Goal: Task Accomplishment & Management: Use online tool/utility

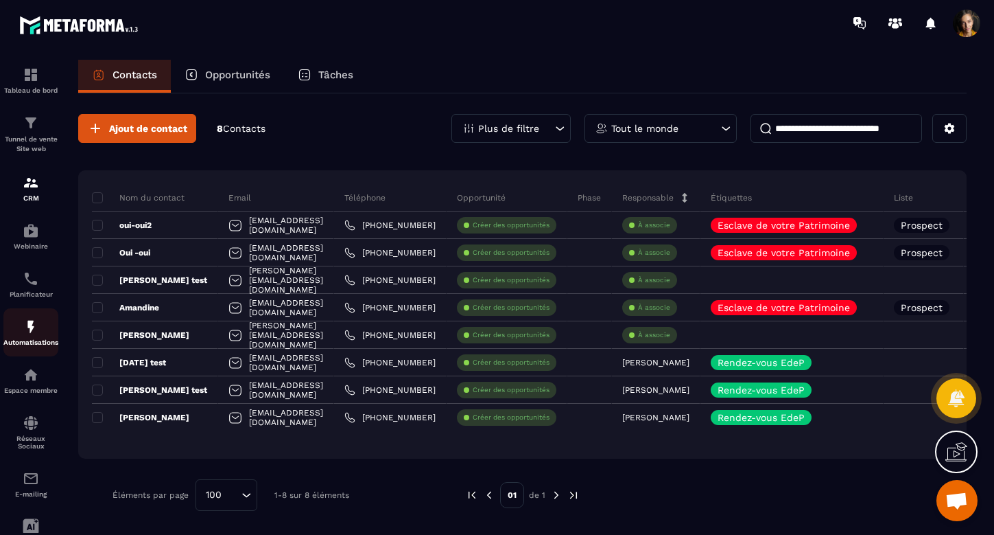
click at [32, 321] on img at bounding box center [31, 326] width 16 height 16
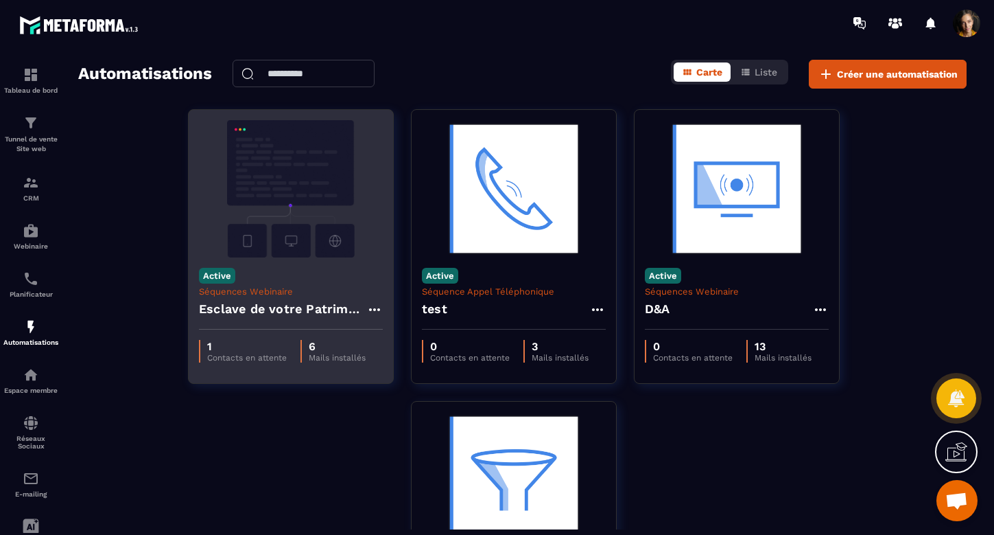
click at [307, 308] on h4 "Esclave de votre Patrimoine - Copy" at bounding box center [282, 308] width 167 height 19
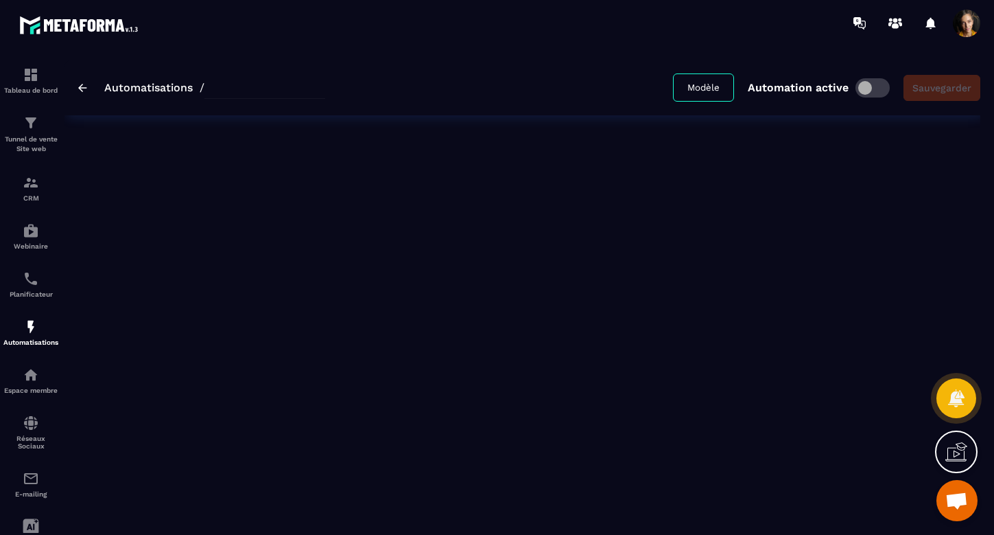
type input "**********"
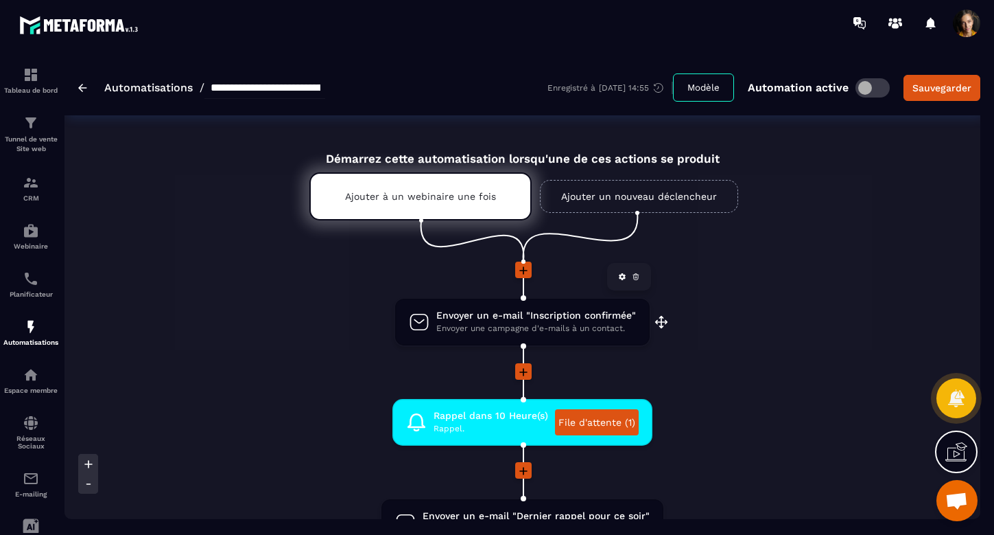
click at [505, 317] on span "Envoyer un e-mail "Inscription confirmée"" at bounding box center [537, 315] width 200 height 13
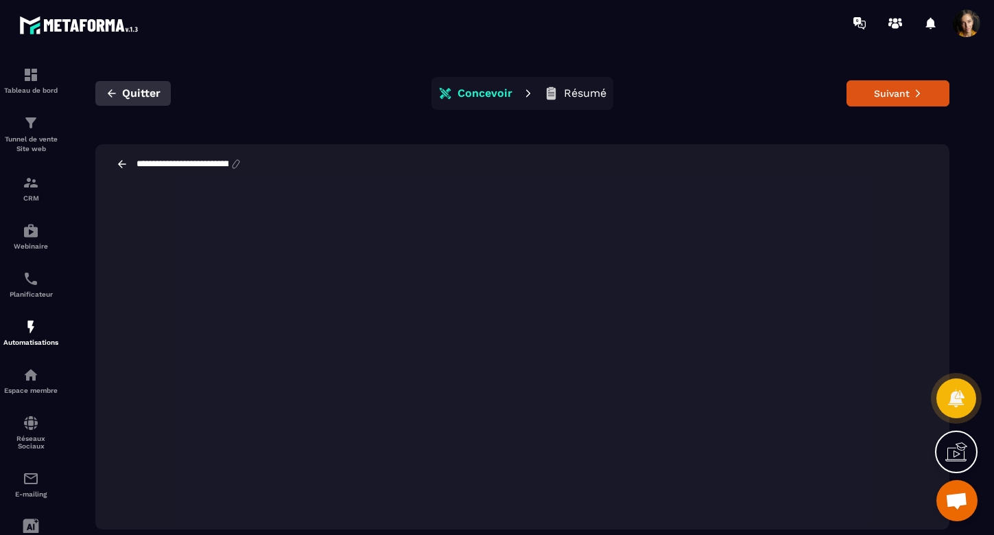
click at [143, 91] on span "Quitter" at bounding box center [141, 93] width 38 height 14
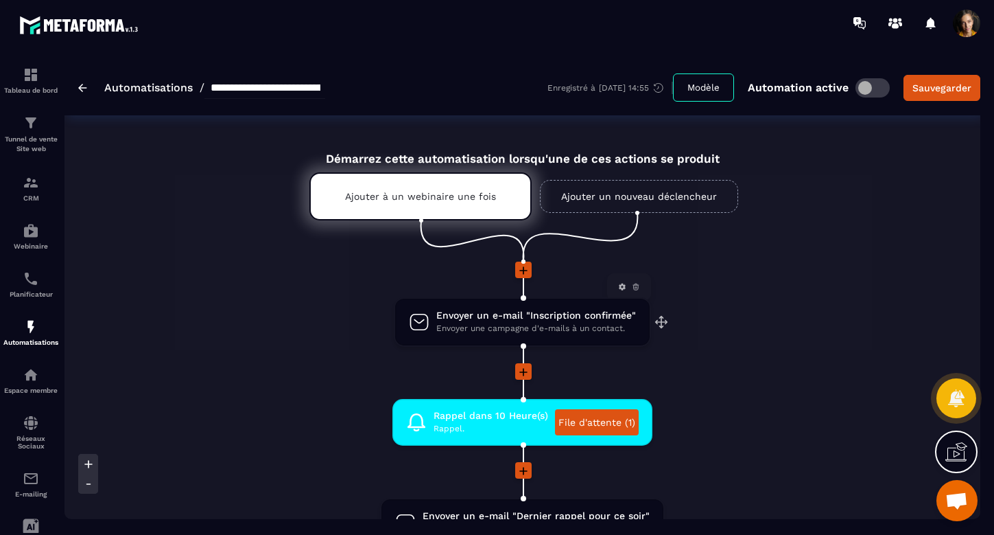
click at [495, 316] on span "Envoyer un e-mail "Inscription confirmée"" at bounding box center [537, 315] width 200 height 13
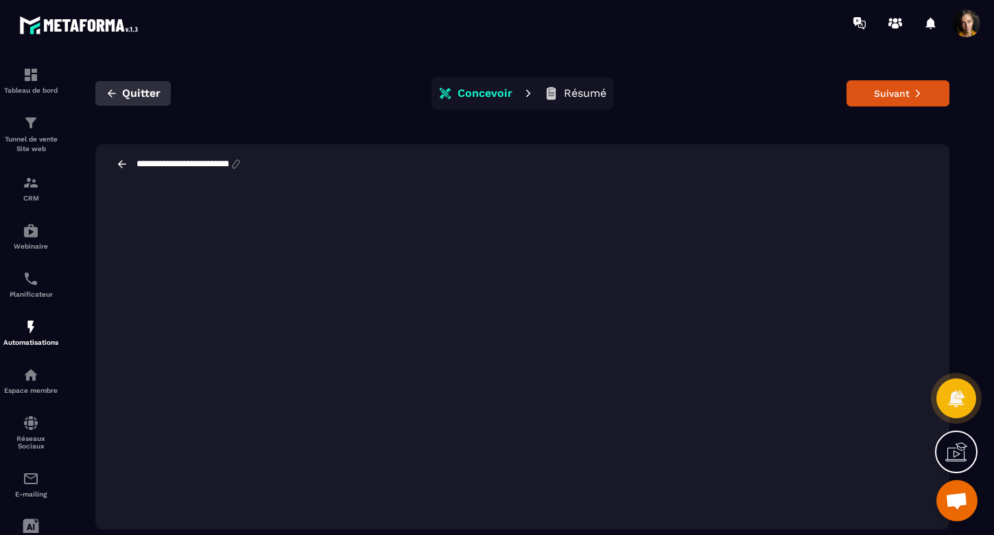
click at [143, 90] on span "Quitter" at bounding box center [141, 93] width 38 height 14
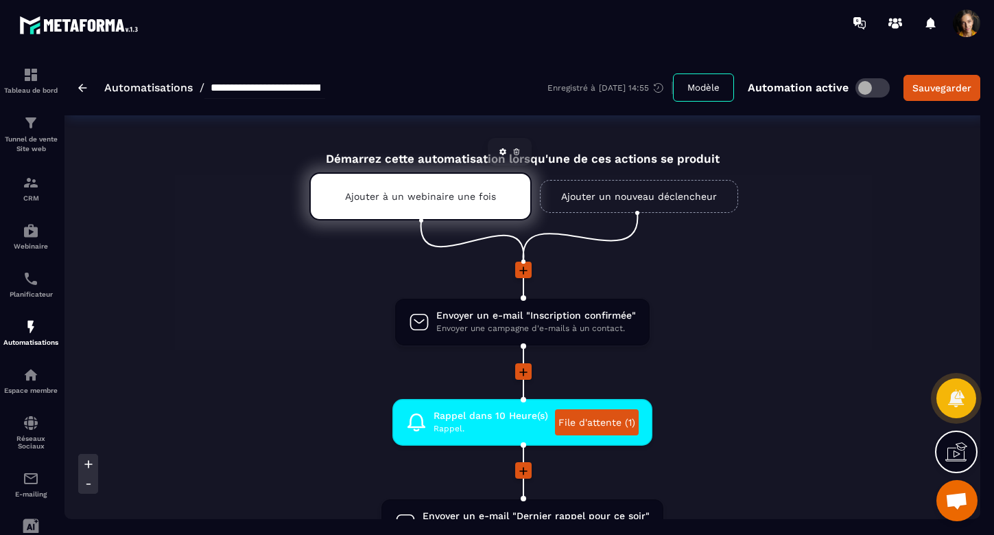
click at [418, 200] on p "Ajouter à un webinaire une fois" at bounding box center [420, 196] width 151 height 11
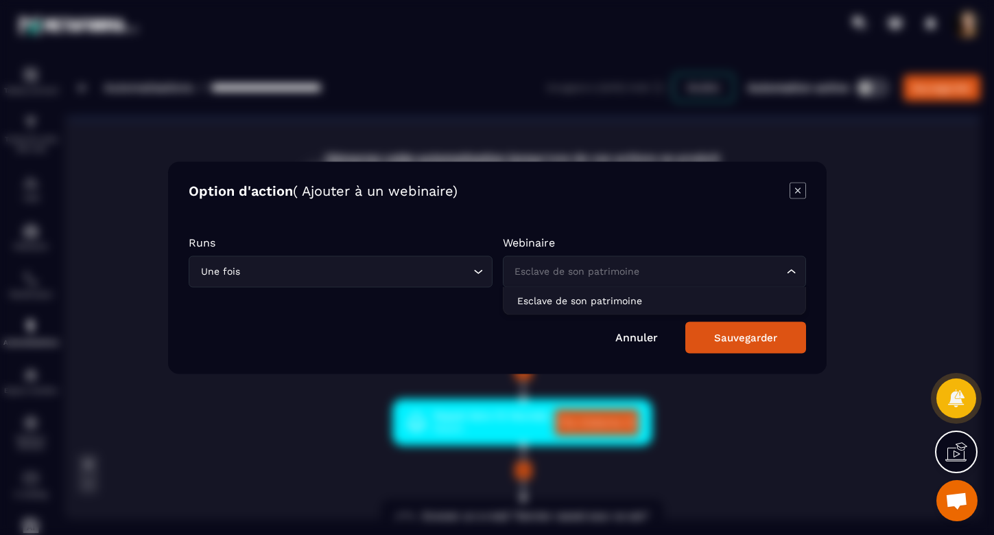
click at [794, 274] on icon "Search for option" at bounding box center [792, 271] width 14 height 14
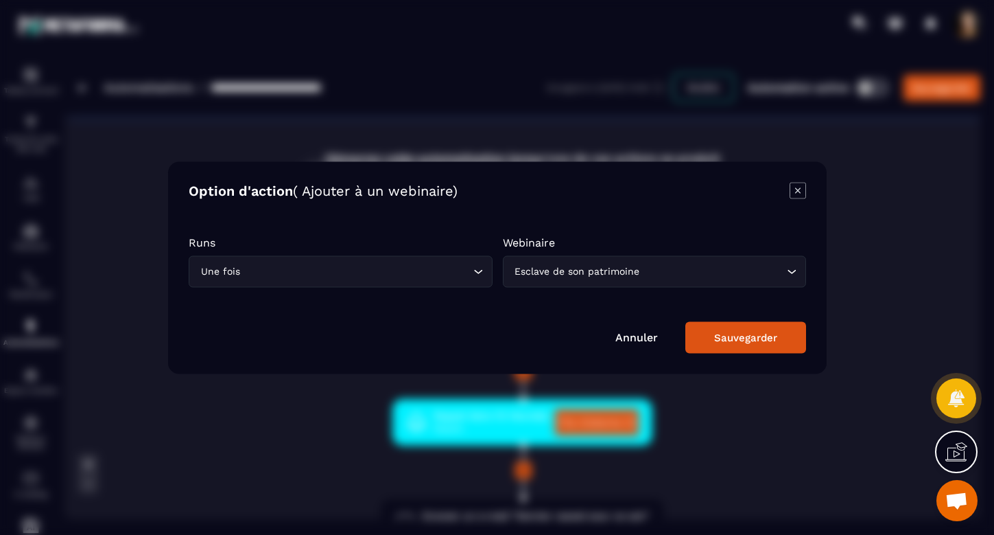
click at [631, 336] on link "Annuler" at bounding box center [637, 336] width 43 height 13
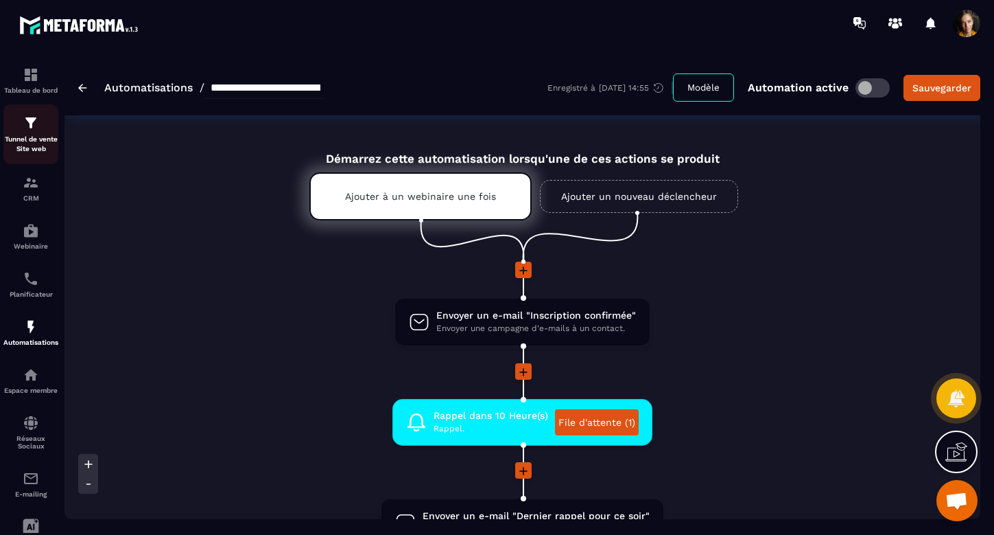
click at [31, 127] on img at bounding box center [31, 123] width 16 height 16
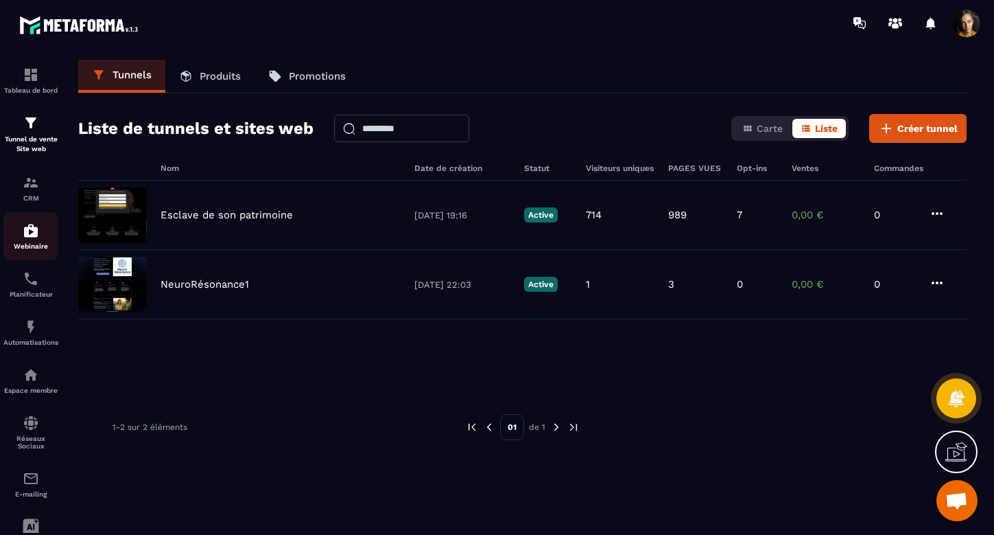
click at [32, 241] on div "Webinaire" at bounding box center [30, 235] width 55 height 27
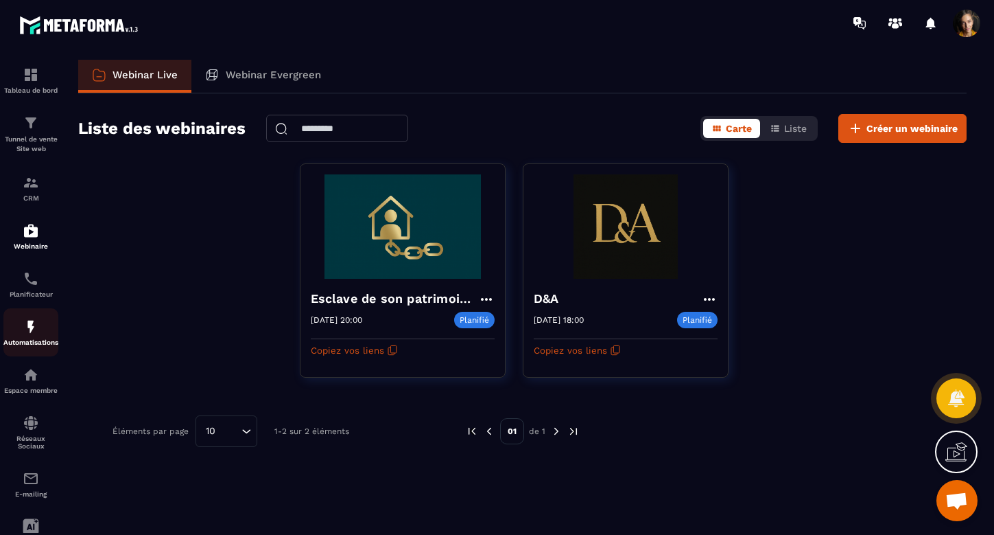
click at [31, 321] on img at bounding box center [31, 326] width 16 height 16
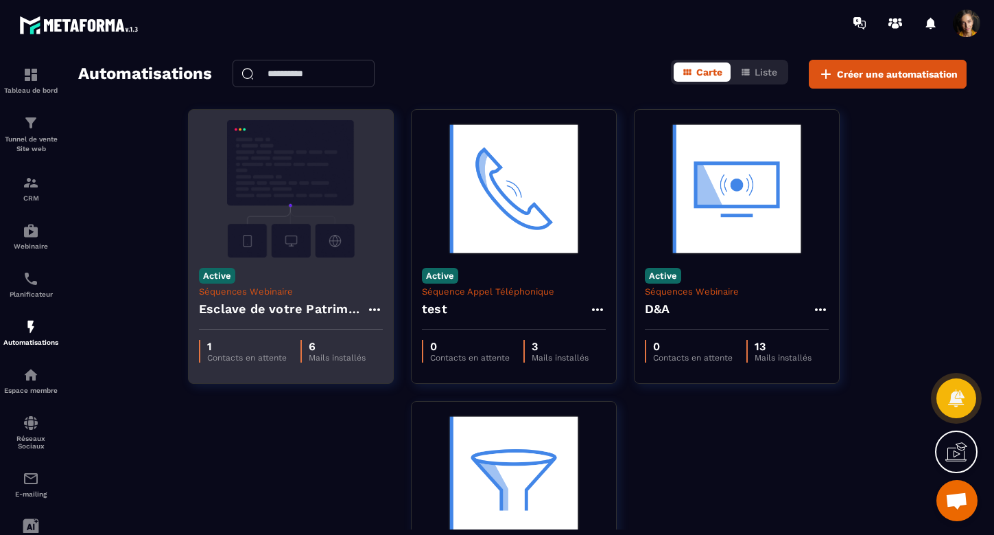
click at [305, 306] on h4 "Esclave de votre Patrimoine - Copy" at bounding box center [282, 308] width 167 height 19
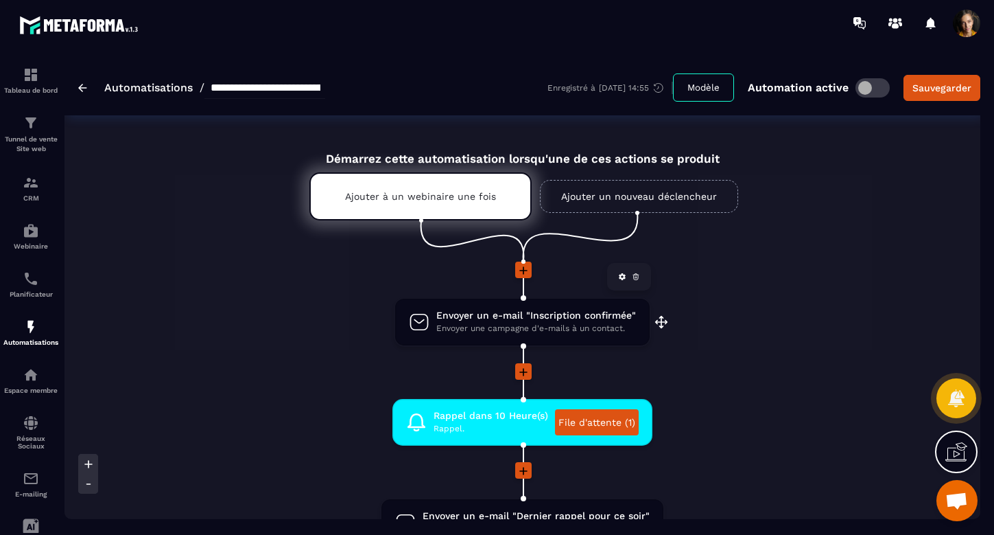
click at [568, 320] on span "Envoyer un e-mail "Inscription confirmée"" at bounding box center [537, 315] width 200 height 13
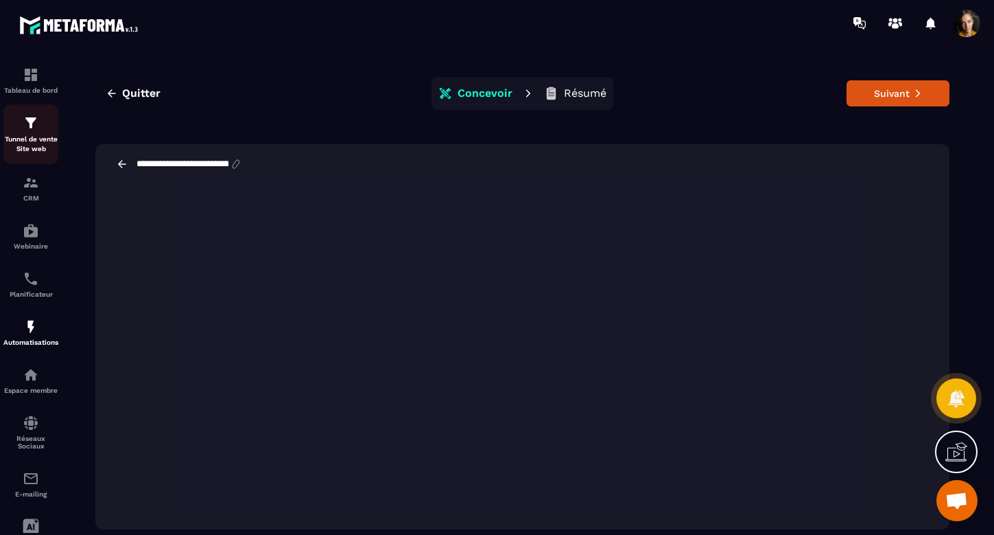
click at [32, 122] on img at bounding box center [31, 123] width 16 height 16
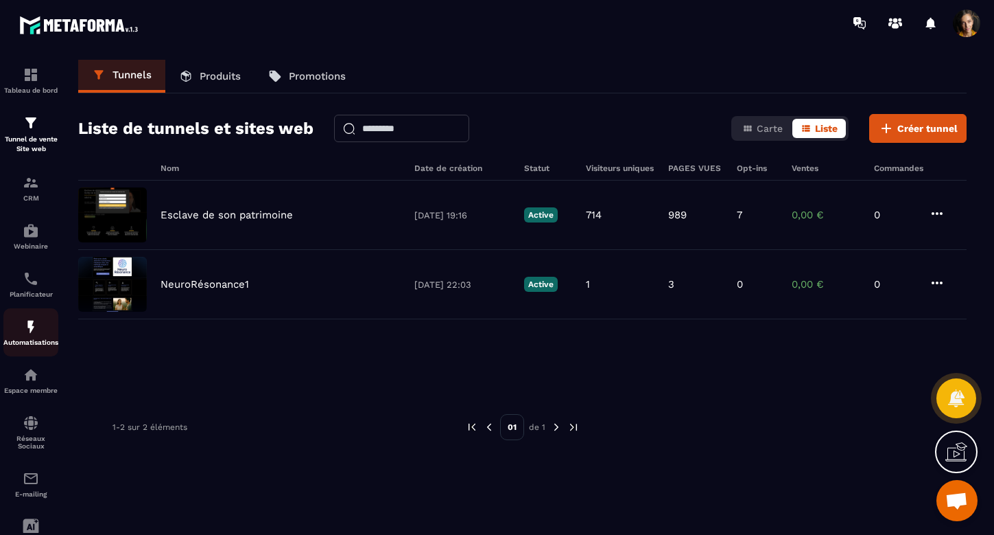
click at [31, 325] on img at bounding box center [31, 326] width 16 height 16
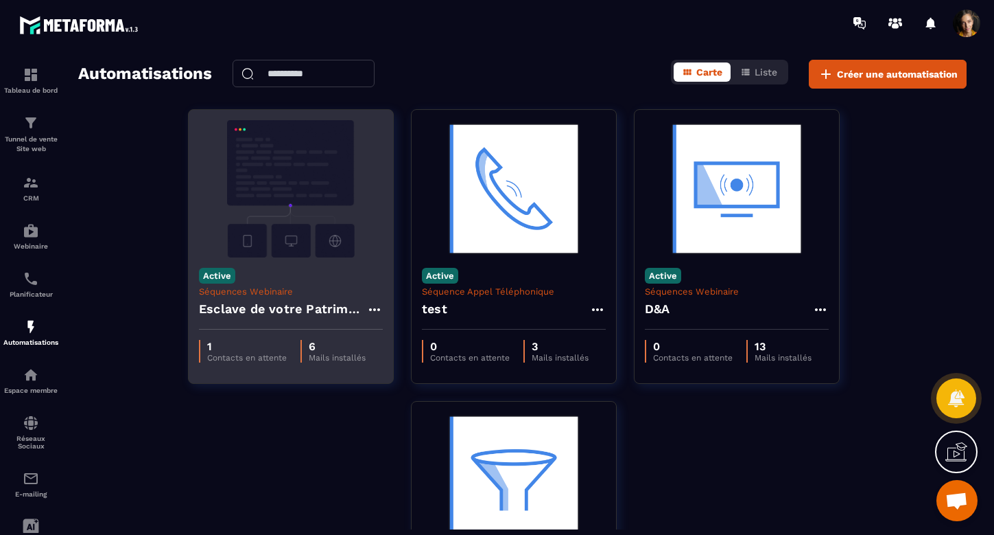
click at [309, 311] on h4 "Esclave de votre Patrimoine - Copy" at bounding box center [282, 308] width 167 height 19
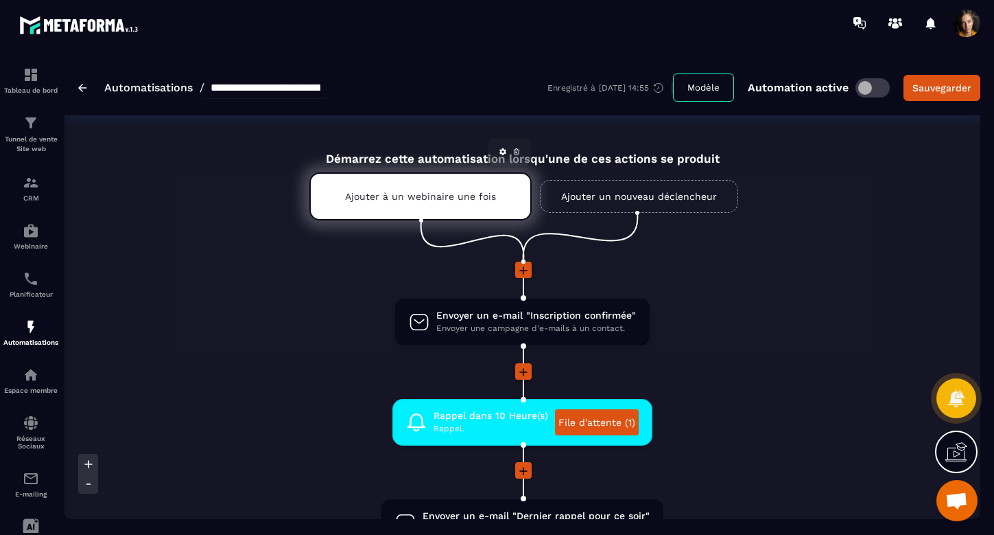
click at [444, 196] on p "Ajouter à un webinaire une fois" at bounding box center [420, 196] width 151 height 11
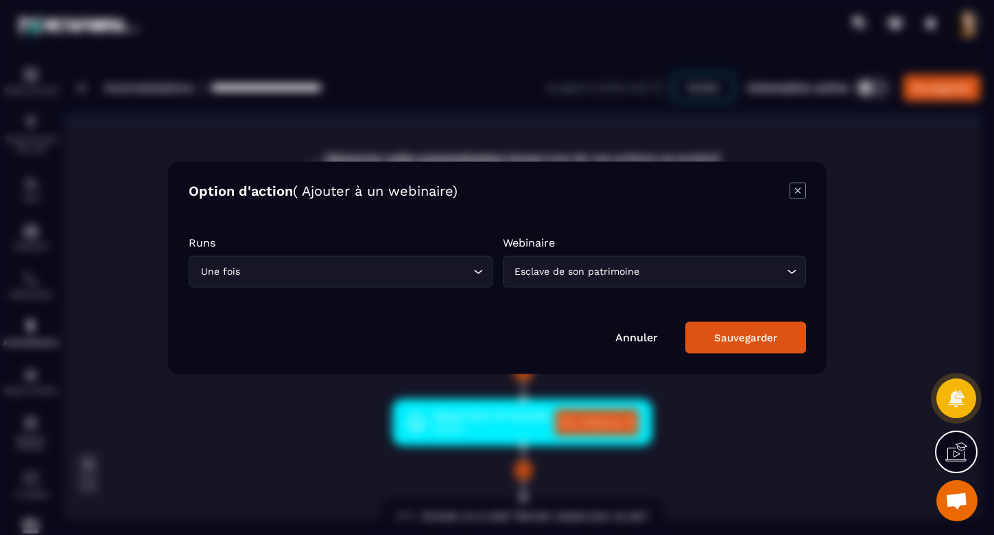
click at [638, 339] on link "Annuler" at bounding box center [637, 336] width 43 height 13
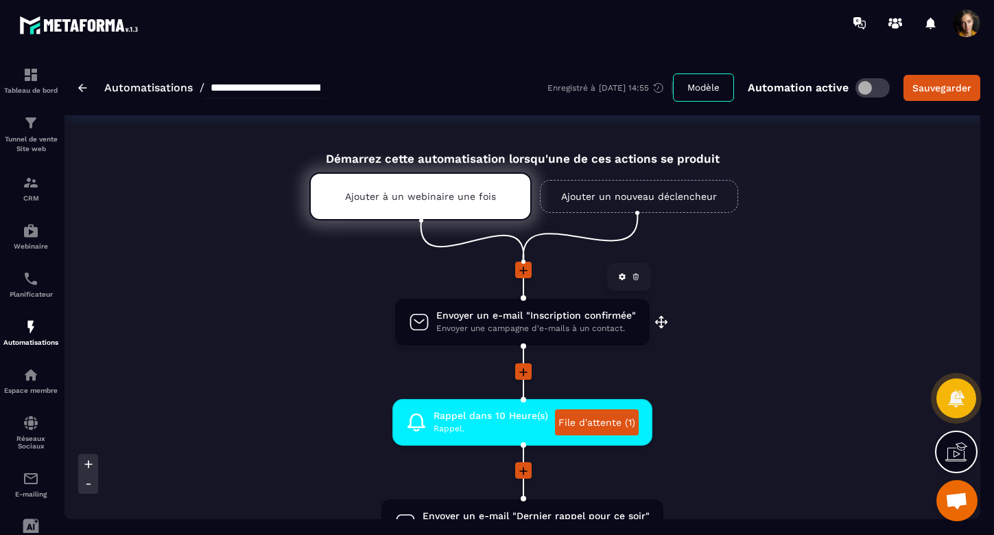
click at [590, 314] on span "Envoyer un e-mail "Inscription confirmée"" at bounding box center [537, 315] width 200 height 13
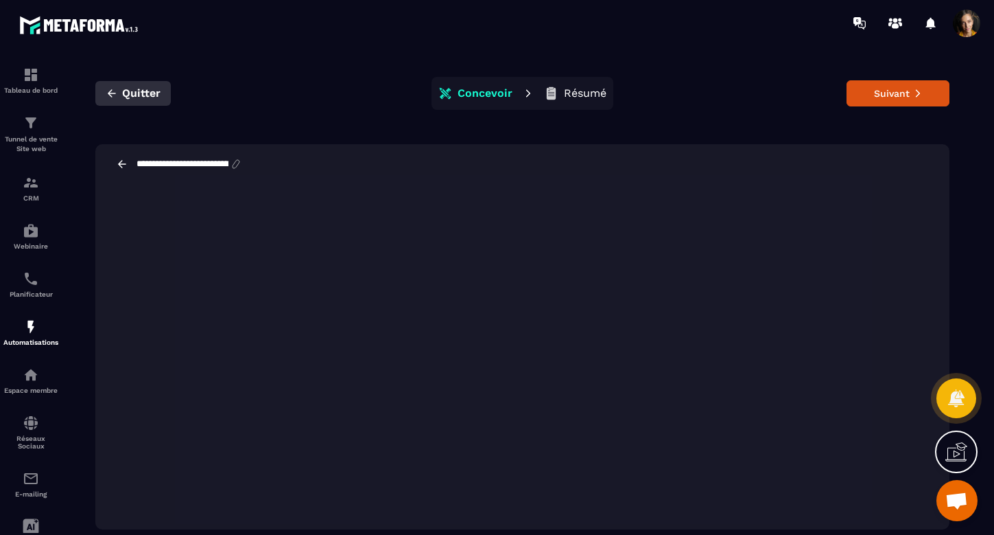
click at [147, 93] on span "Quitter" at bounding box center [141, 93] width 38 height 14
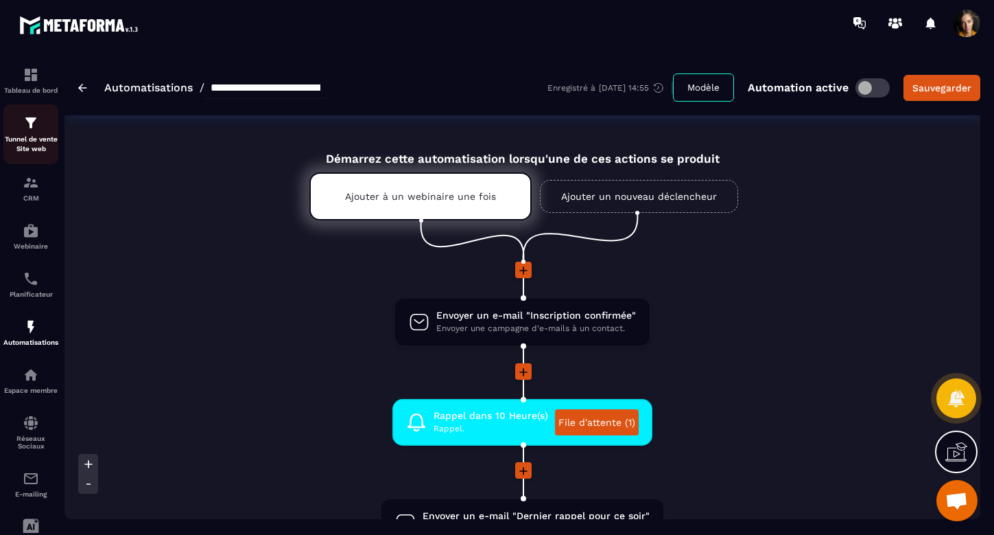
click at [32, 137] on p "Tunnel de vente Site web" at bounding box center [30, 144] width 55 height 19
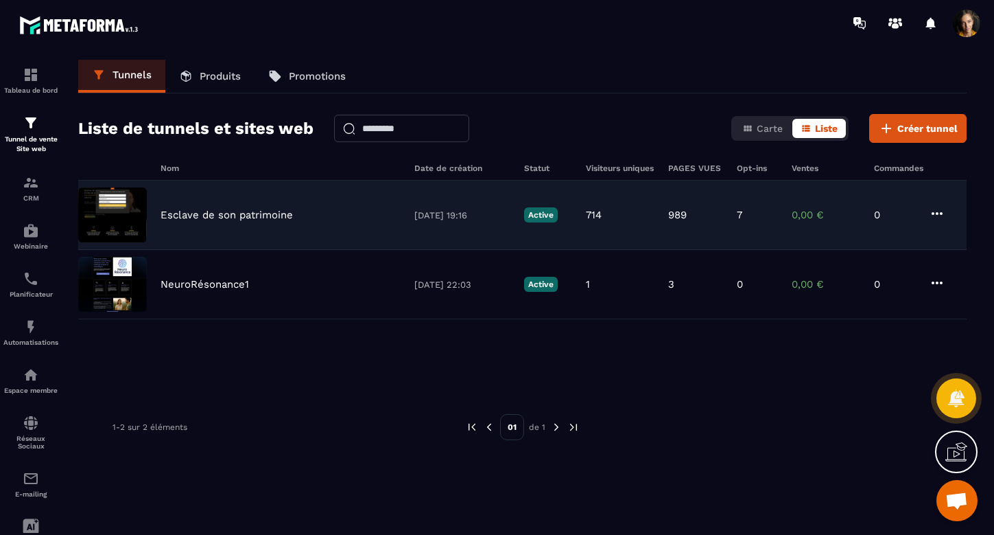
click at [933, 209] on icon at bounding box center [937, 213] width 16 height 16
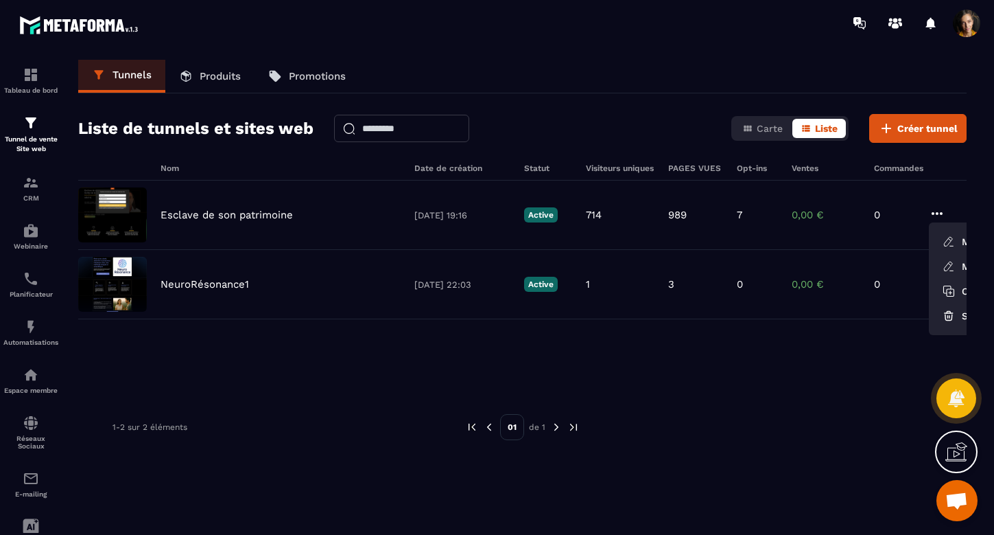
click at [563, 355] on div "Esclave de son patrimoine 29/07/2025 19:16 Active 714 989 7 0,00 € 0 Modifier M…" at bounding box center [522, 284] width 889 height 206
click at [22, 332] on div "Automatisations" at bounding box center [30, 331] width 55 height 27
